Goal: Transaction & Acquisition: Purchase product/service

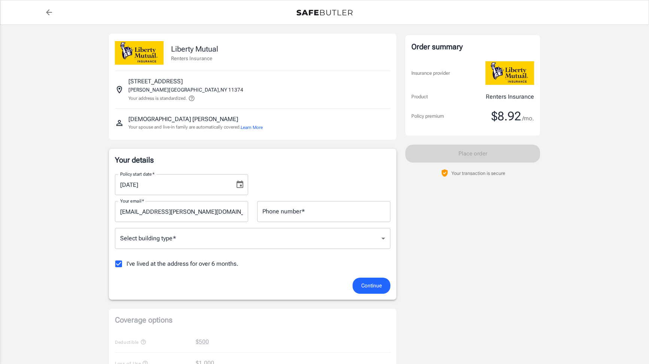
click at [214, 243] on body "Policy premium $ 8.92 /mo Liberty Mutual Renters Insurance [STREET_ADDRESS][PER…" at bounding box center [324, 353] width 649 height 707
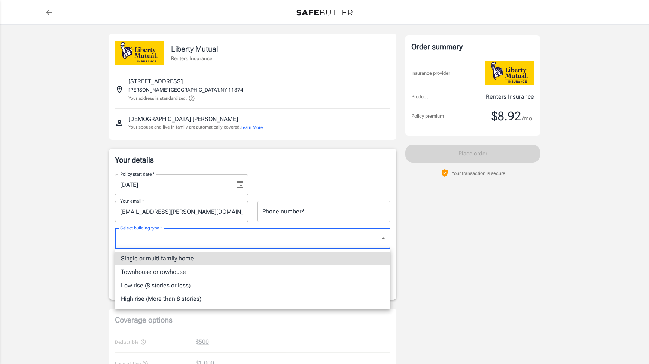
click at [208, 282] on li "Low rise (8 stories or less)" at bounding box center [252, 285] width 275 height 13
type input "lowrise"
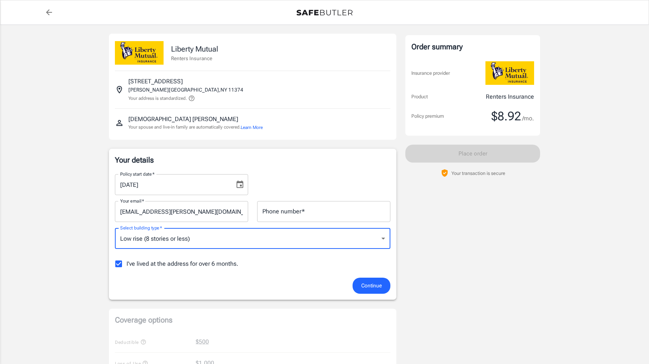
click at [336, 206] on input "Phone number   *" at bounding box center [323, 211] width 133 height 21
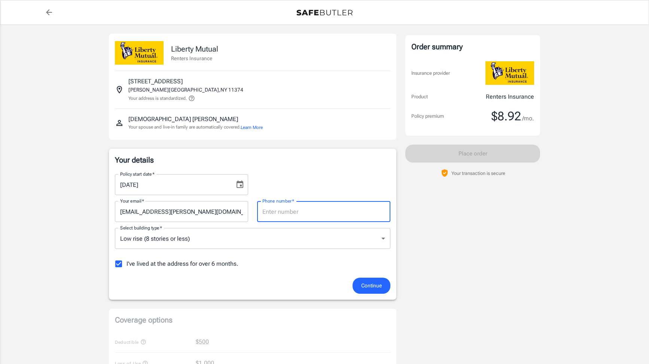
type input "8608086328"
click at [368, 282] on span "Continue" at bounding box center [371, 285] width 21 height 9
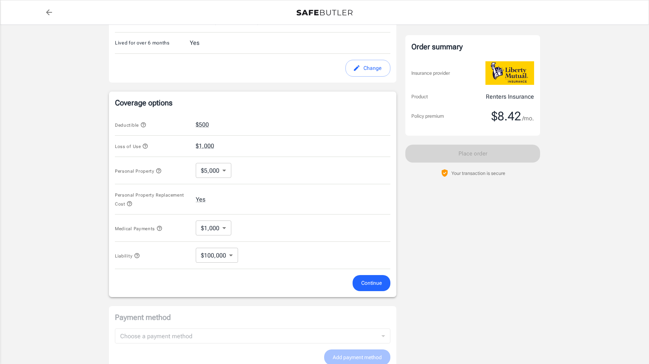
scroll to position [236, 0]
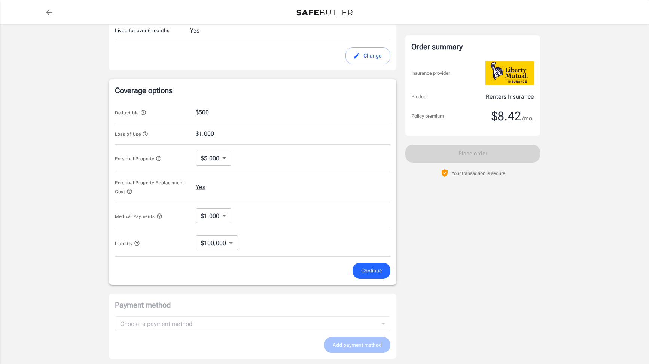
click at [220, 159] on body "Policy premium $ 8.42 /mo Liberty Mutual Renters Insurance [STREET_ADDRESS][PER…" at bounding box center [324, 121] width 649 height 714
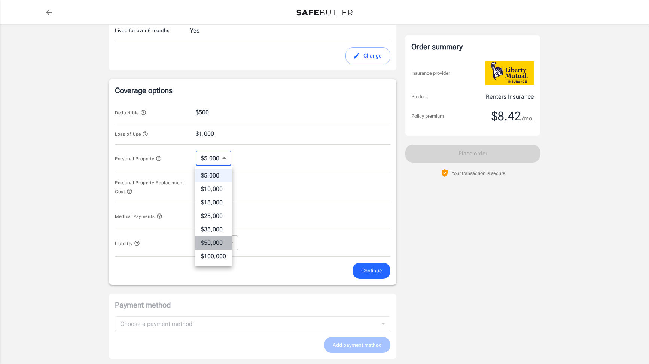
click at [213, 244] on li "$50,000" at bounding box center [213, 242] width 37 height 13
type input "50000"
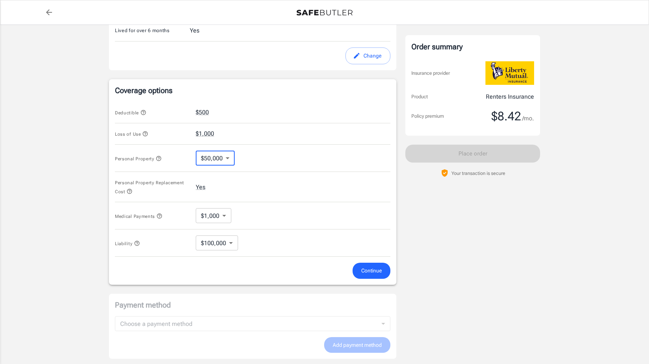
click at [128, 192] on icon "button" at bounding box center [129, 191] width 6 height 6
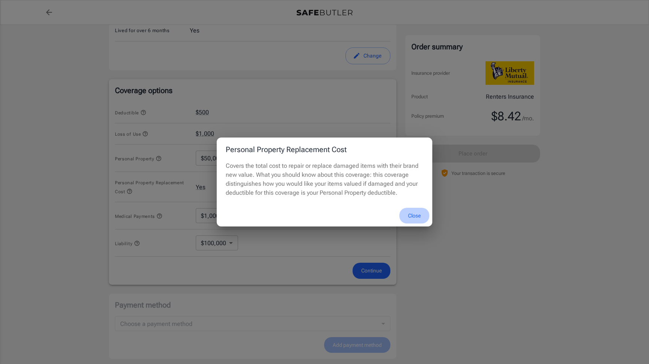
click at [414, 218] on button "Close" at bounding box center [414, 216] width 30 height 16
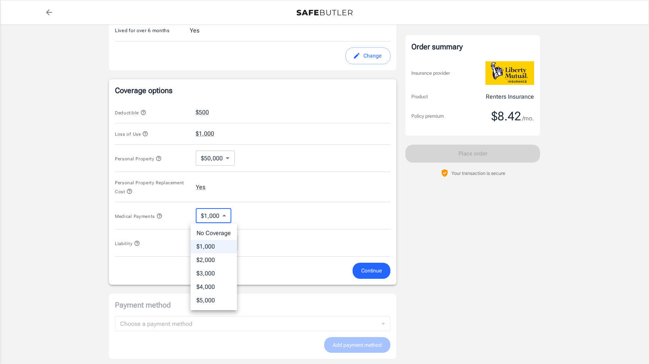
click at [220, 221] on body "Policy premium $ 8.42 /mo Liberty Mutual Renters Insurance [STREET_ADDRESS][PER…" at bounding box center [324, 121] width 649 height 714
click at [157, 217] on div at bounding box center [324, 182] width 649 height 364
click at [160, 217] on icon "button" at bounding box center [159, 216] width 6 height 6
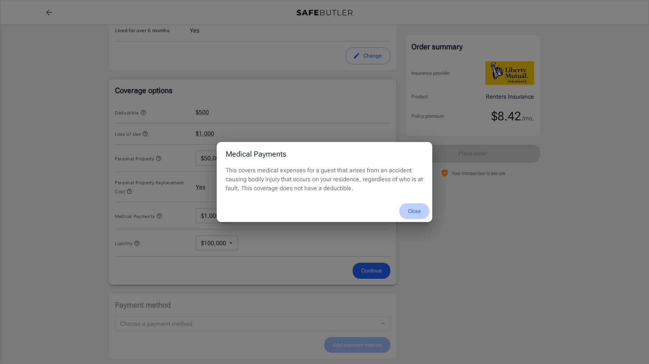
click at [411, 213] on button "Close" at bounding box center [414, 211] width 30 height 16
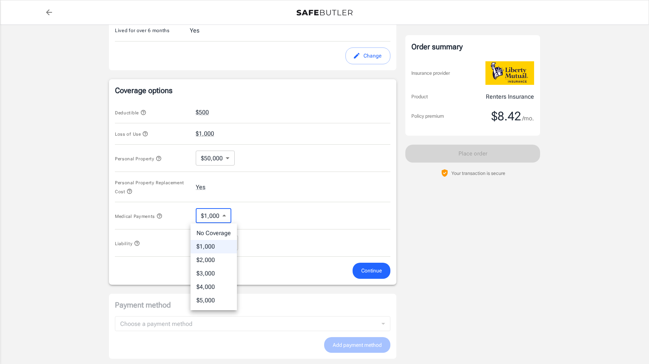
click at [221, 223] on body "Policy premium $ 8.42 /mo Liberty Mutual Renters Insurance [STREET_ADDRESS][PER…" at bounding box center [324, 121] width 649 height 714
click at [256, 218] on div at bounding box center [324, 182] width 649 height 364
click at [138, 245] on icon "button" at bounding box center [136, 243] width 5 height 5
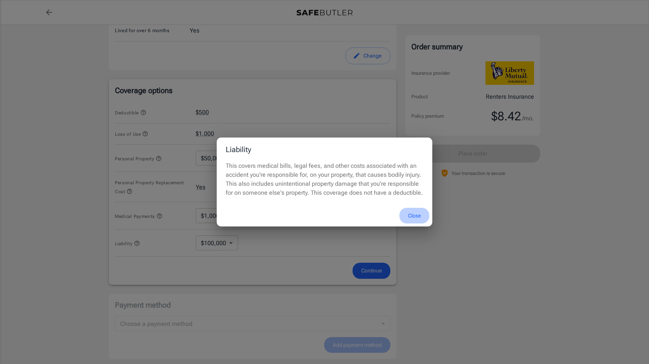
click at [416, 212] on button "Close" at bounding box center [414, 216] width 30 height 16
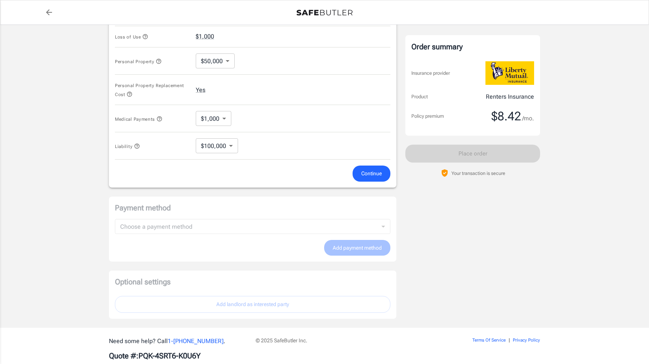
scroll to position [350, 0]
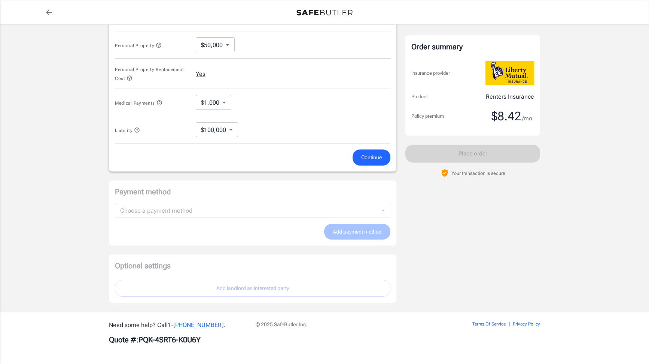
click at [374, 154] on span "Continue" at bounding box center [371, 157] width 21 height 9
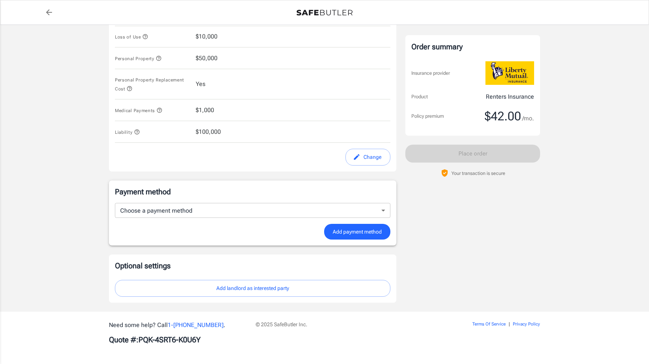
scroll to position [334, 0]
click at [363, 211] on body "Policy premium $ 42.00 /mo Liberty Mutual Renters Insurance [STREET_ADDRESS][PE…" at bounding box center [324, 15] width 649 height 698
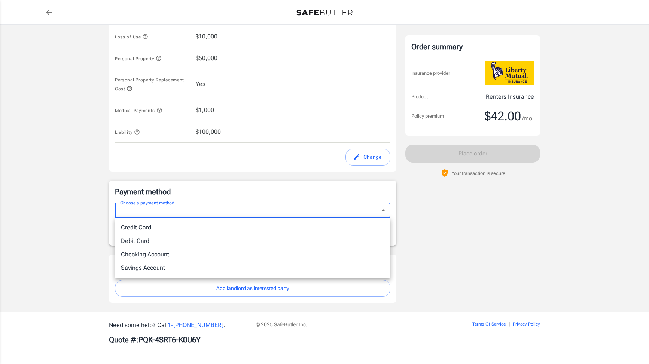
click at [346, 229] on li "Credit Card" at bounding box center [252, 227] width 275 height 13
type input "credit"
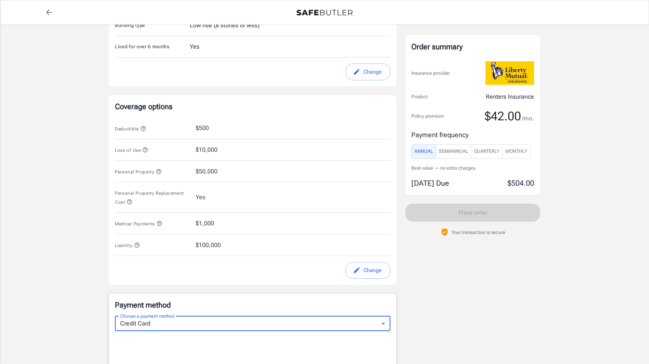
scroll to position [40, 0]
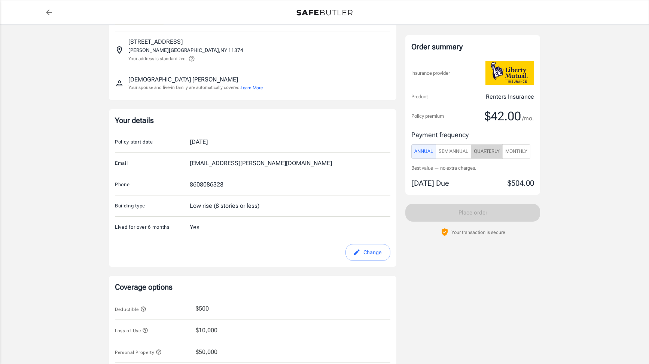
click at [487, 155] on span "Quarterly" at bounding box center [486, 151] width 26 height 9
click at [524, 155] on span "Monthly" at bounding box center [516, 151] width 22 height 9
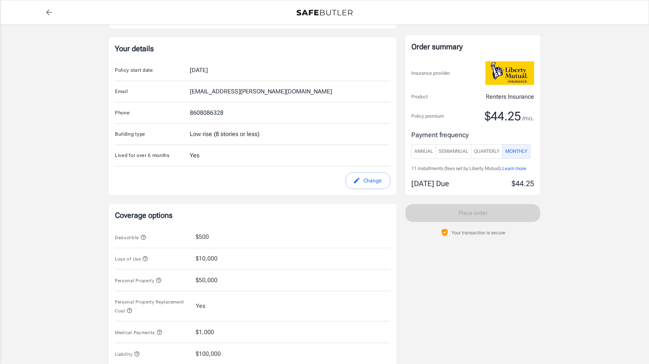
scroll to position [190, 0]
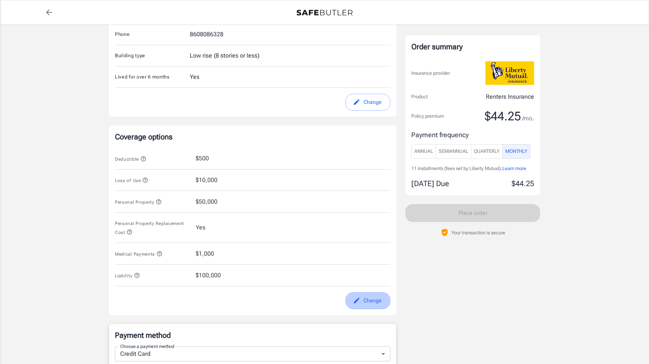
click at [366, 298] on button "Change" at bounding box center [367, 300] width 45 height 17
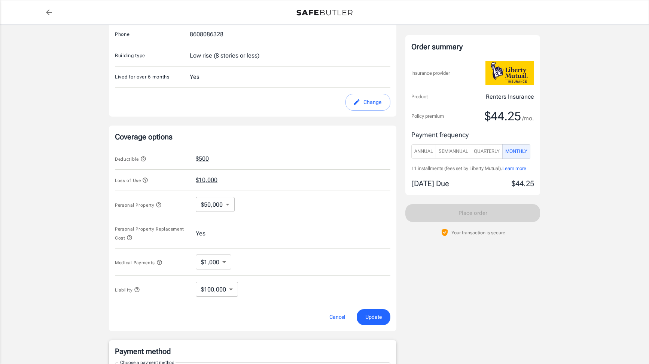
click at [159, 209] on button "Personal Property" at bounding box center [138, 204] width 47 height 9
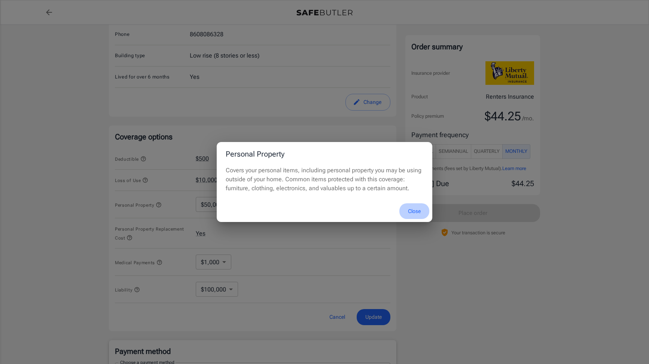
click at [419, 208] on button "Close" at bounding box center [414, 211] width 30 height 16
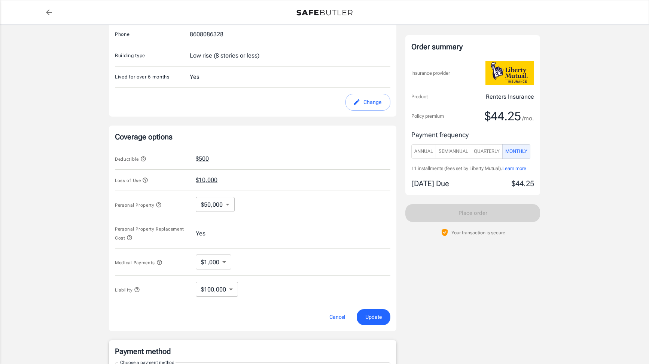
click at [227, 203] on body "Policy premium $ 44.25 /mo Liberty Mutual Renters Insurance [STREET_ADDRESS][PE…" at bounding box center [324, 262] width 649 height 904
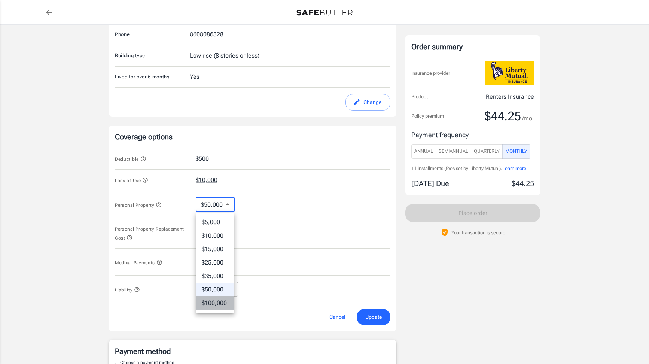
click at [212, 305] on li "$100,000" at bounding box center [215, 303] width 39 height 13
type input "100000"
click at [378, 317] on span "Update" at bounding box center [373, 317] width 16 height 9
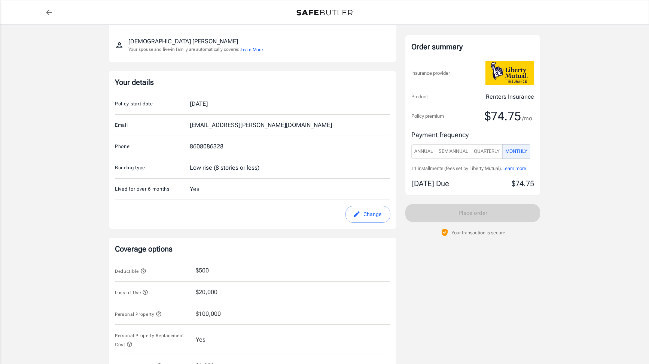
scroll to position [77, 0]
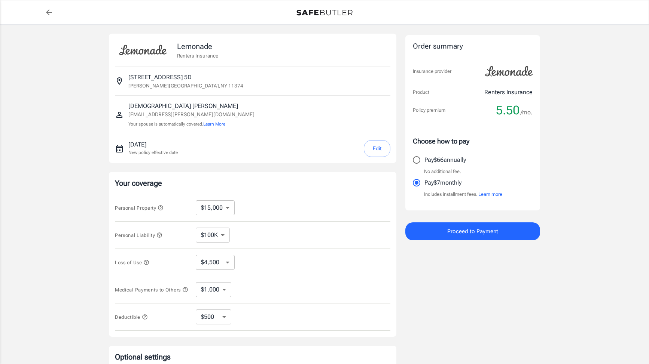
select select "15000"
select select "500"
click at [229, 212] on select "$10,000 $15,000 $20,000 $25,000 $30,000 $40,000 $50,000 $100K $150K $200K $250K" at bounding box center [215, 207] width 39 height 15
select select "50000"
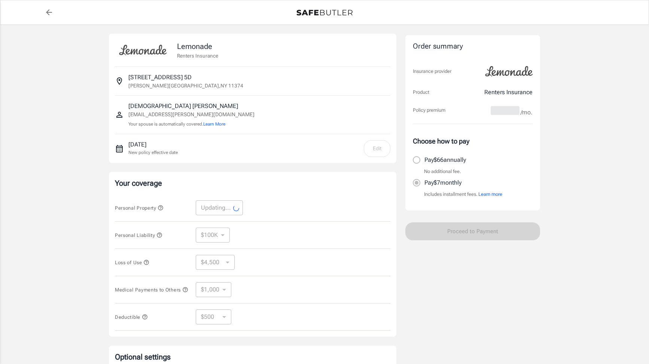
select select "50000"
select select "15000"
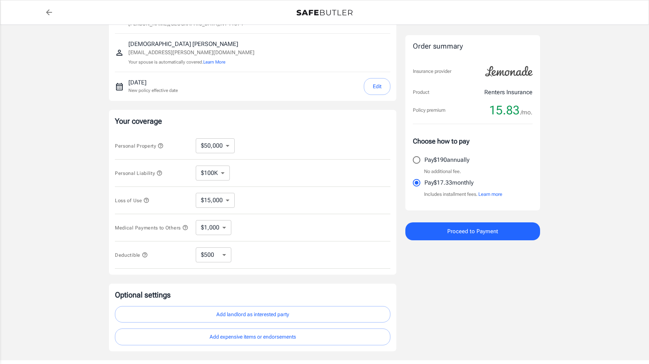
scroll to position [114, 0]
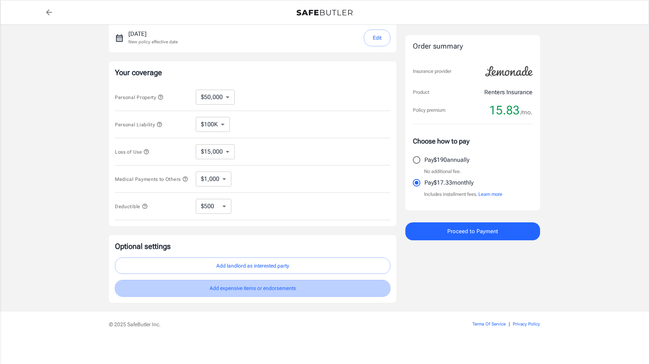
click at [280, 290] on button "Add expensive items or endorsements" at bounding box center [252, 288] width 275 height 17
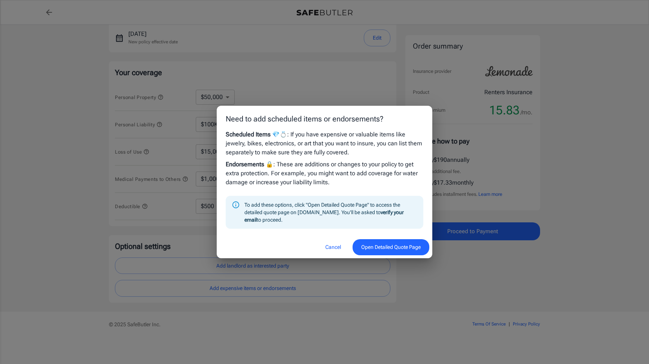
click at [380, 244] on button "Open Detailed Quote Page" at bounding box center [390, 247] width 77 height 16
